Goal: Find contact information: Find contact information

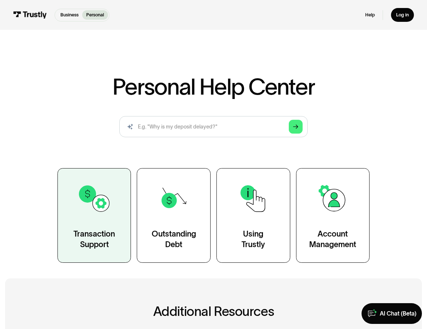
click at [80, 244] on div "Transaction Support" at bounding box center [93, 238] width 41 height 21
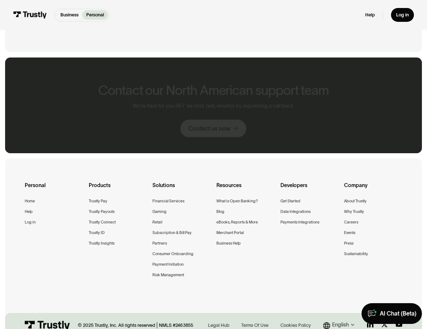
scroll to position [429, 0]
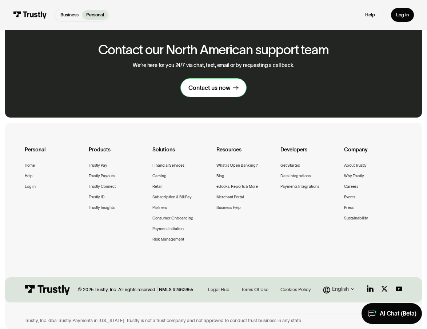
click at [209, 93] on link "Contact us now" at bounding box center [213, 88] width 65 height 18
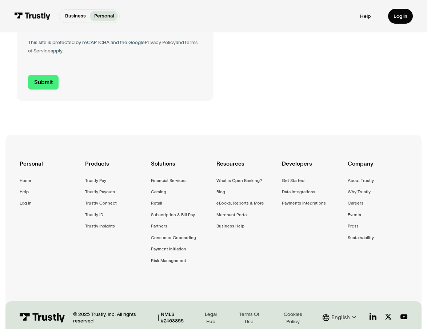
scroll to position [283, 0]
click at [35, 162] on div "Personal" at bounding box center [50, 167] width 60 height 17
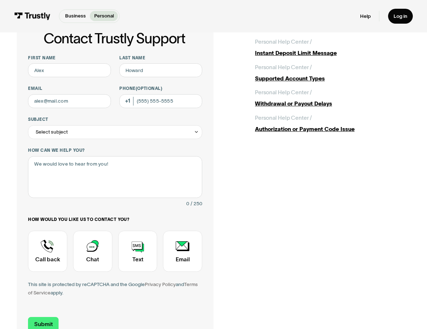
scroll to position [0, 0]
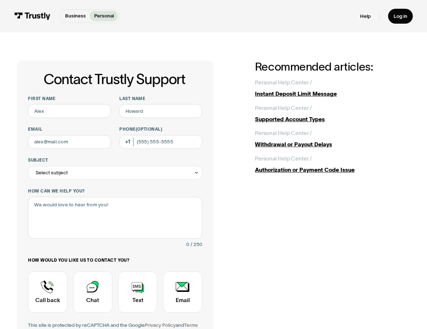
click at [30, 10] on div "Business Personal Business Personal" at bounding box center [67, 16] width 106 height 14
click at [29, 13] on img at bounding box center [32, 16] width 36 height 8
